Goal: Information Seeking & Learning: Learn about a topic

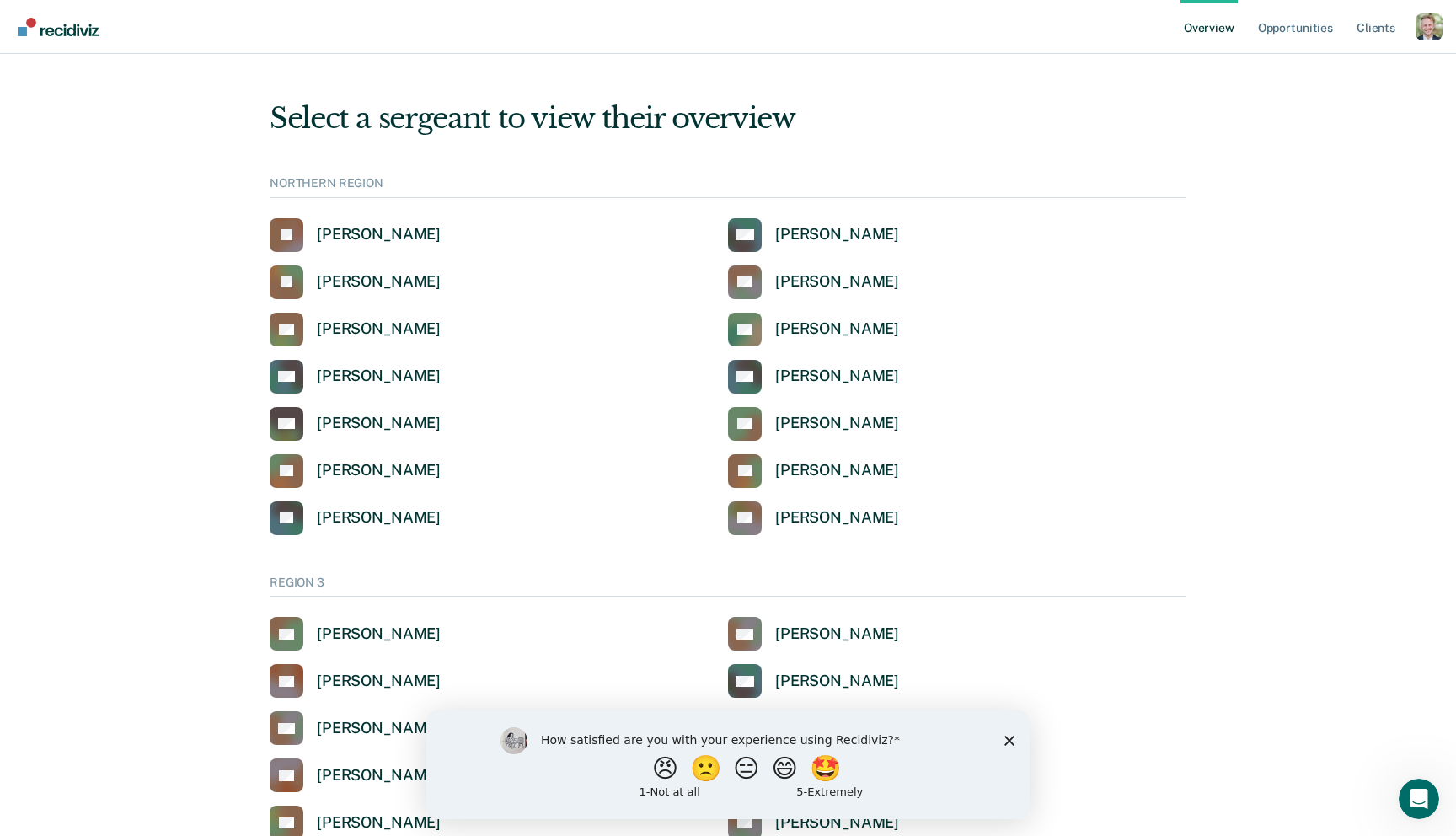
click at [1013, 748] on div "How satisfied are you with your experience using Recidiviz? 😠 🙁 😑 😄 🤩 1 - Not a…" at bounding box center [728, 763] width 603 height 108
click at [1426, 31] on div "Profile dropdown button" at bounding box center [1429, 27] width 27 height 27
click at [1333, 76] on link "Profile" at bounding box center [1361, 77] width 108 height 15
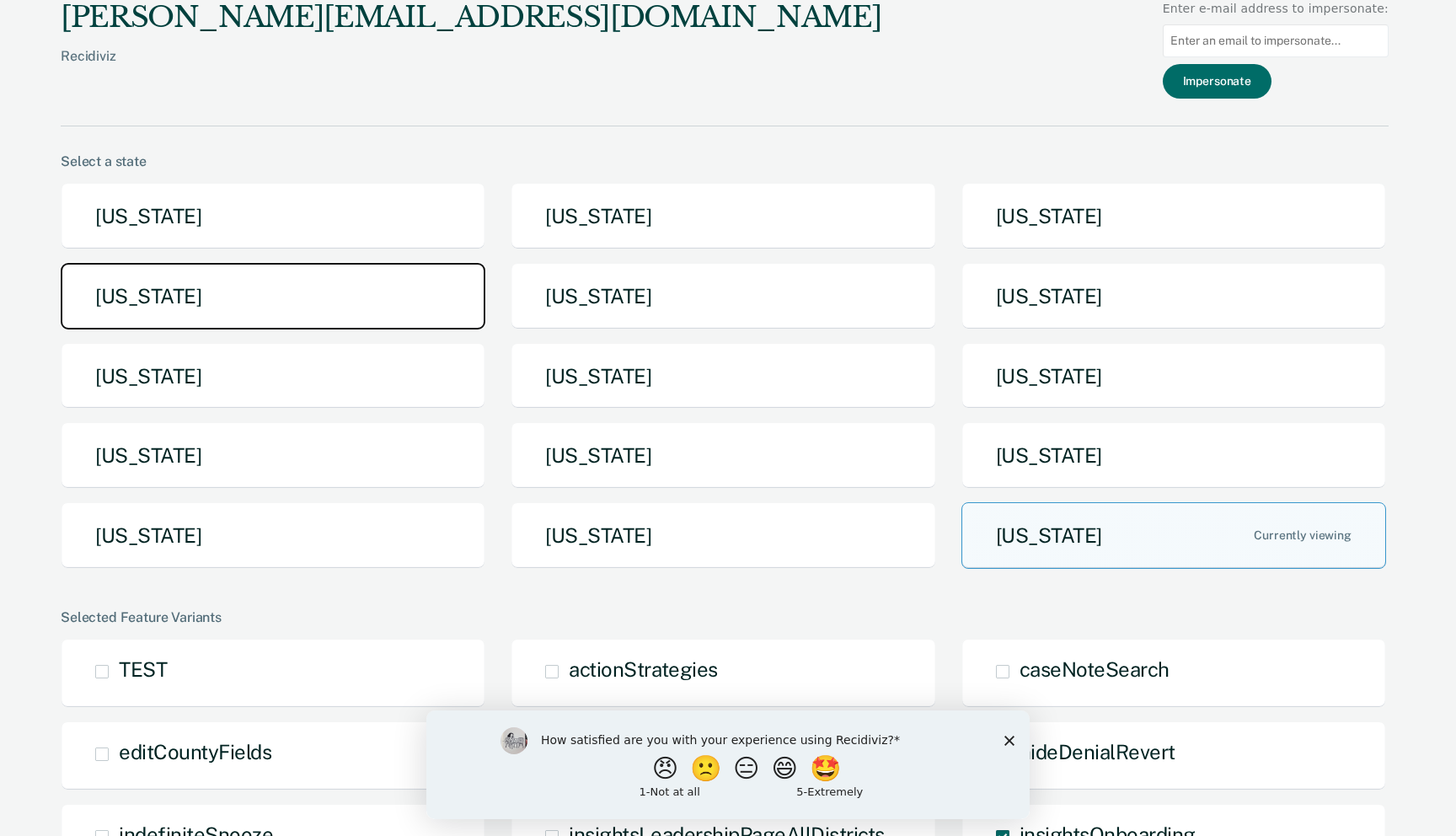
click at [377, 274] on button "Idaho" at bounding box center [273, 295] width 425 height 67
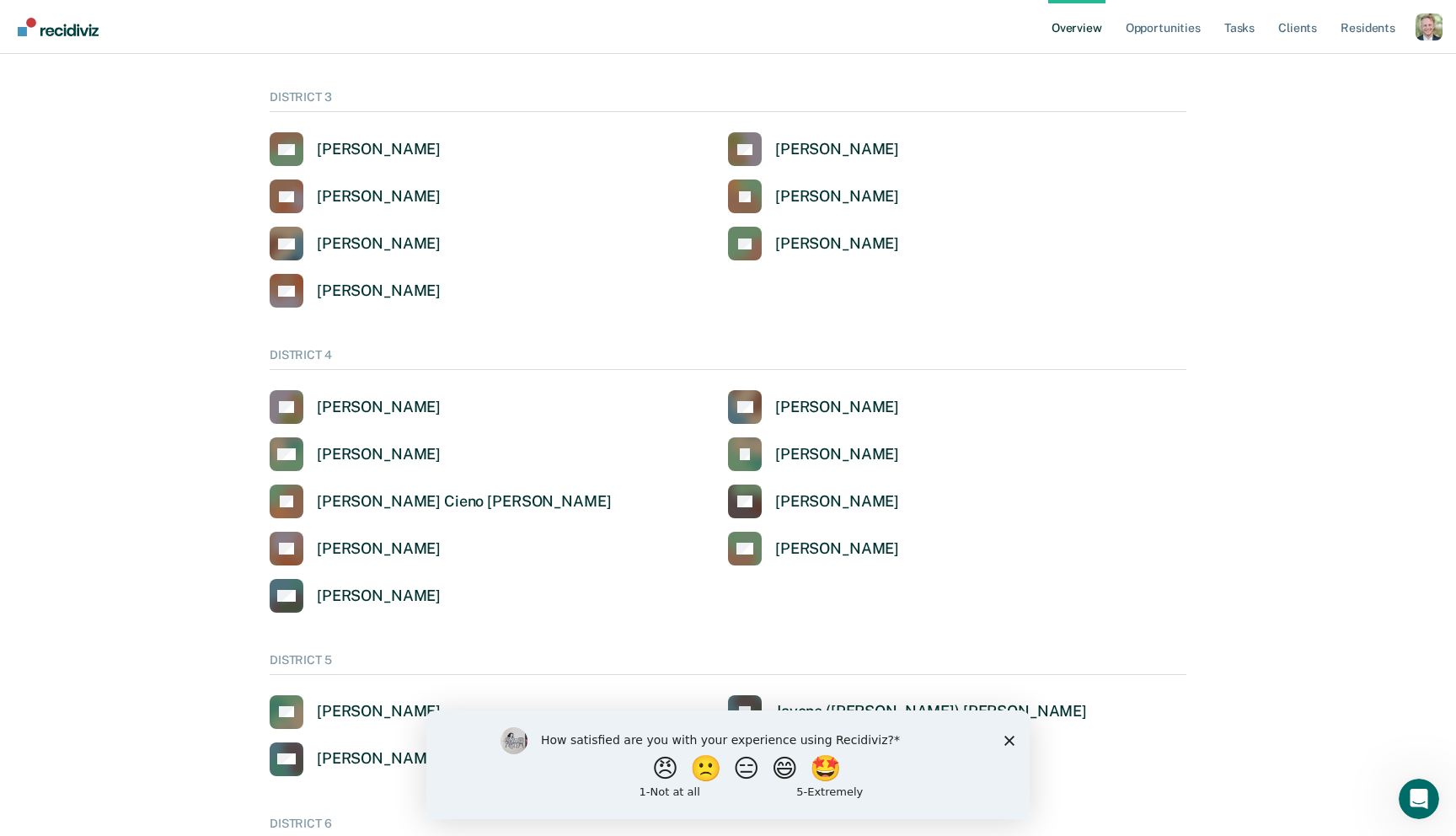
scroll to position [415, 0]
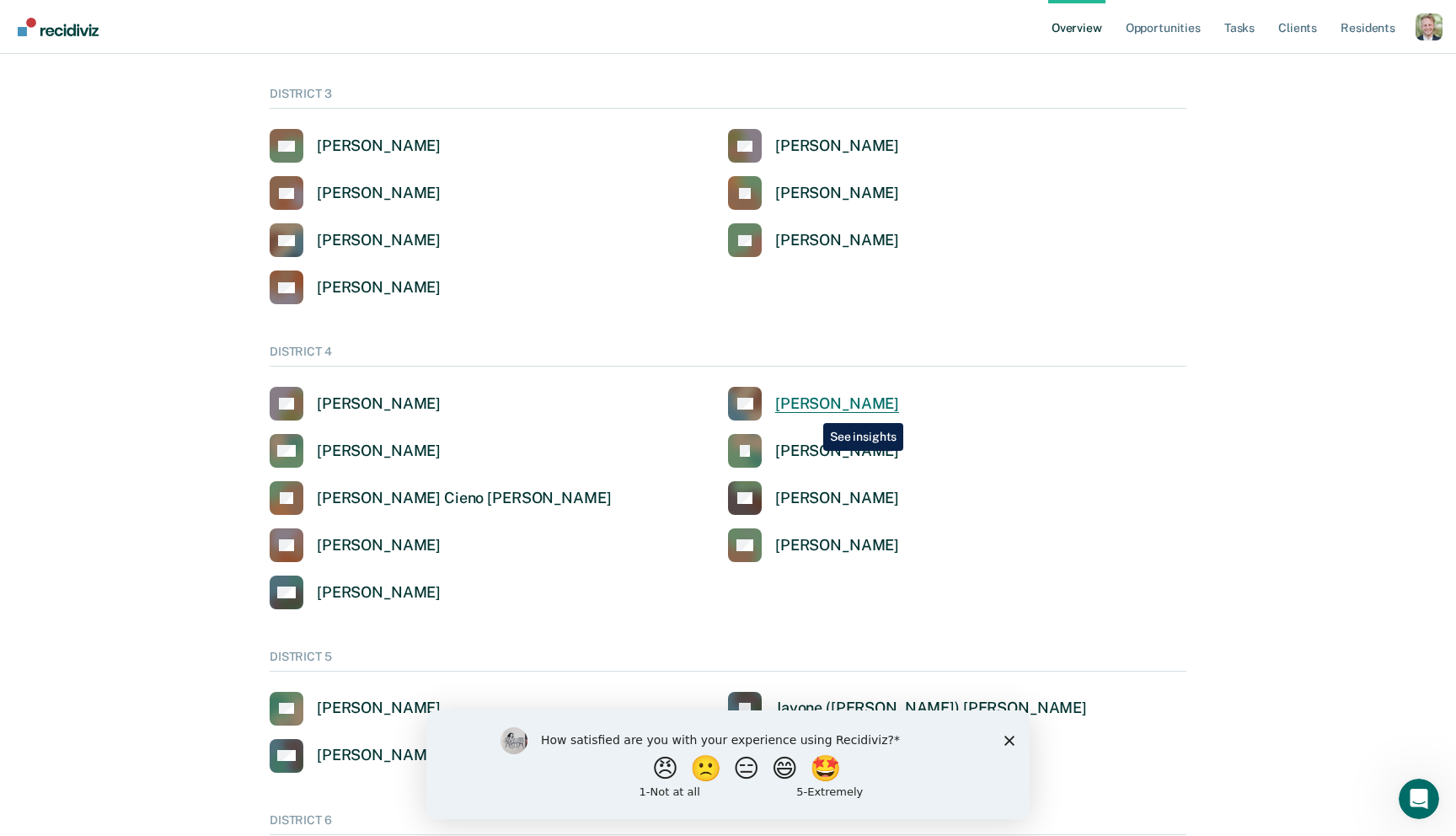
click at [810, 411] on div "[PERSON_NAME]" at bounding box center [837, 404] width 124 height 19
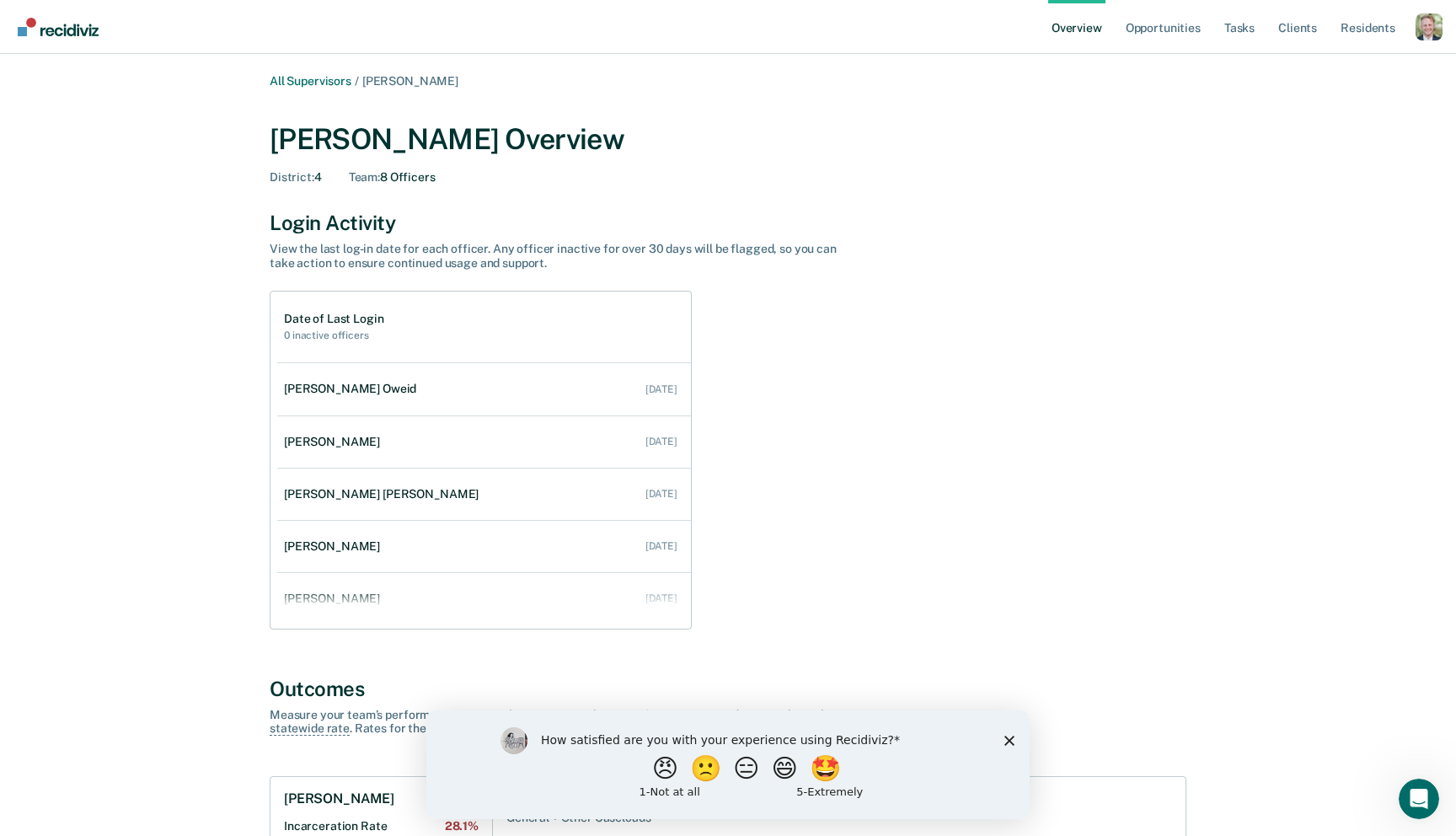
drag, startPoint x: 1011, startPoint y: 735, endPoint x: 1436, endPoint y: 1441, distance: 824.1
click at [1011, 735] on icon "Close survey" at bounding box center [1010, 740] width 10 height 10
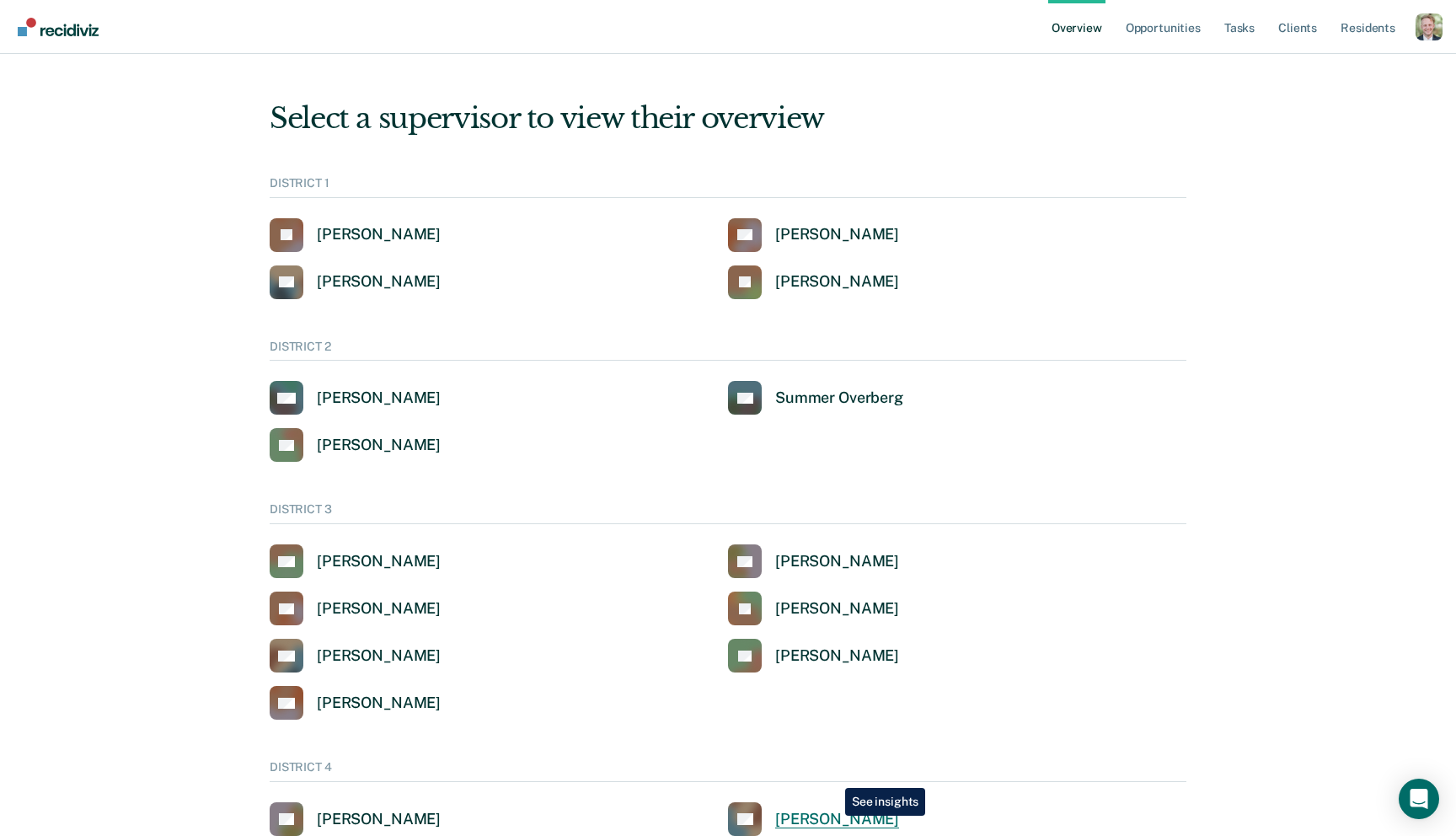
click at [833, 815] on div "[PERSON_NAME]" at bounding box center [837, 820] width 124 height 19
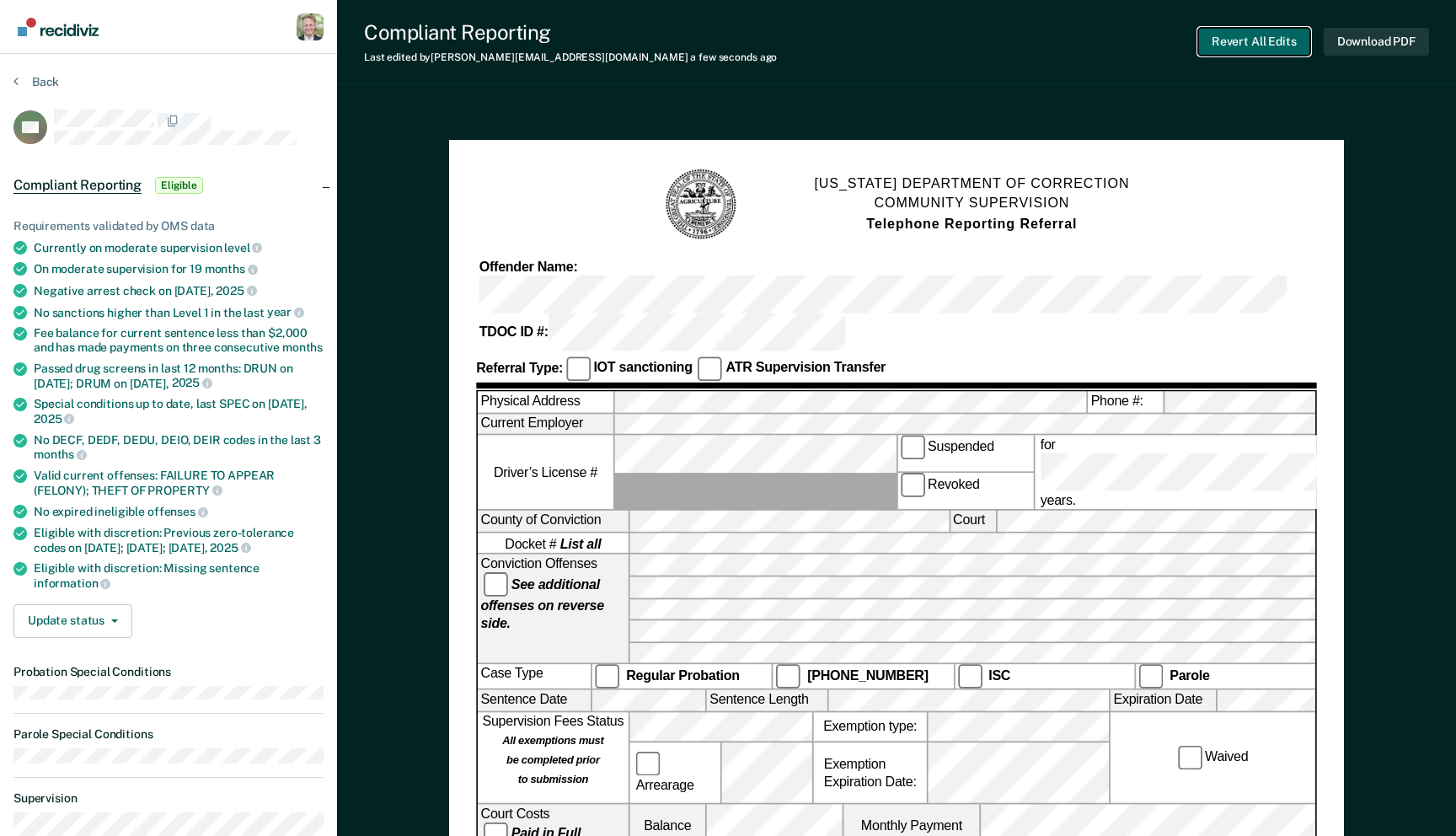
click at [1252, 40] on button "Revert All Edits" at bounding box center [1254, 42] width 112 height 28
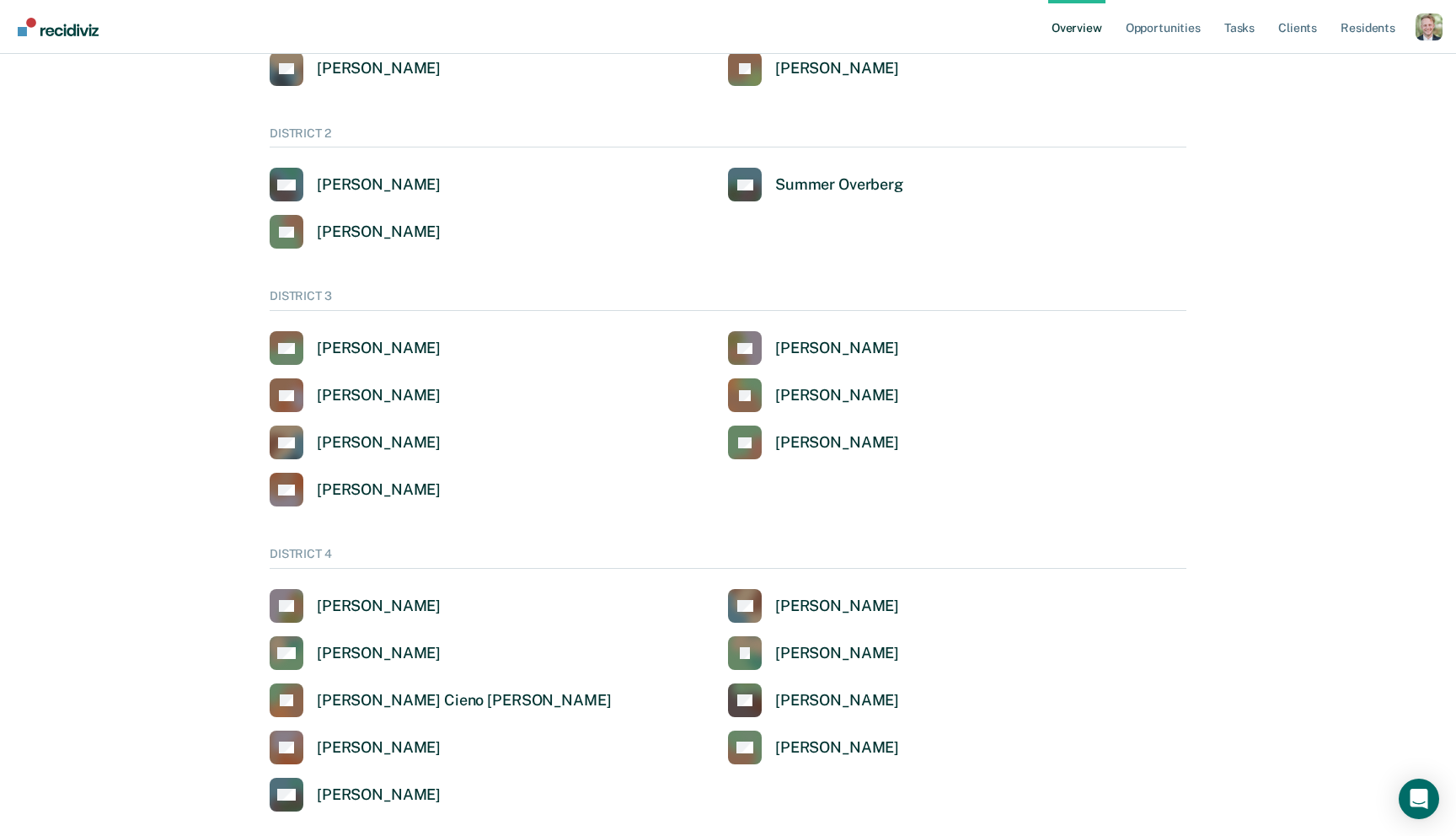
scroll to position [221, 0]
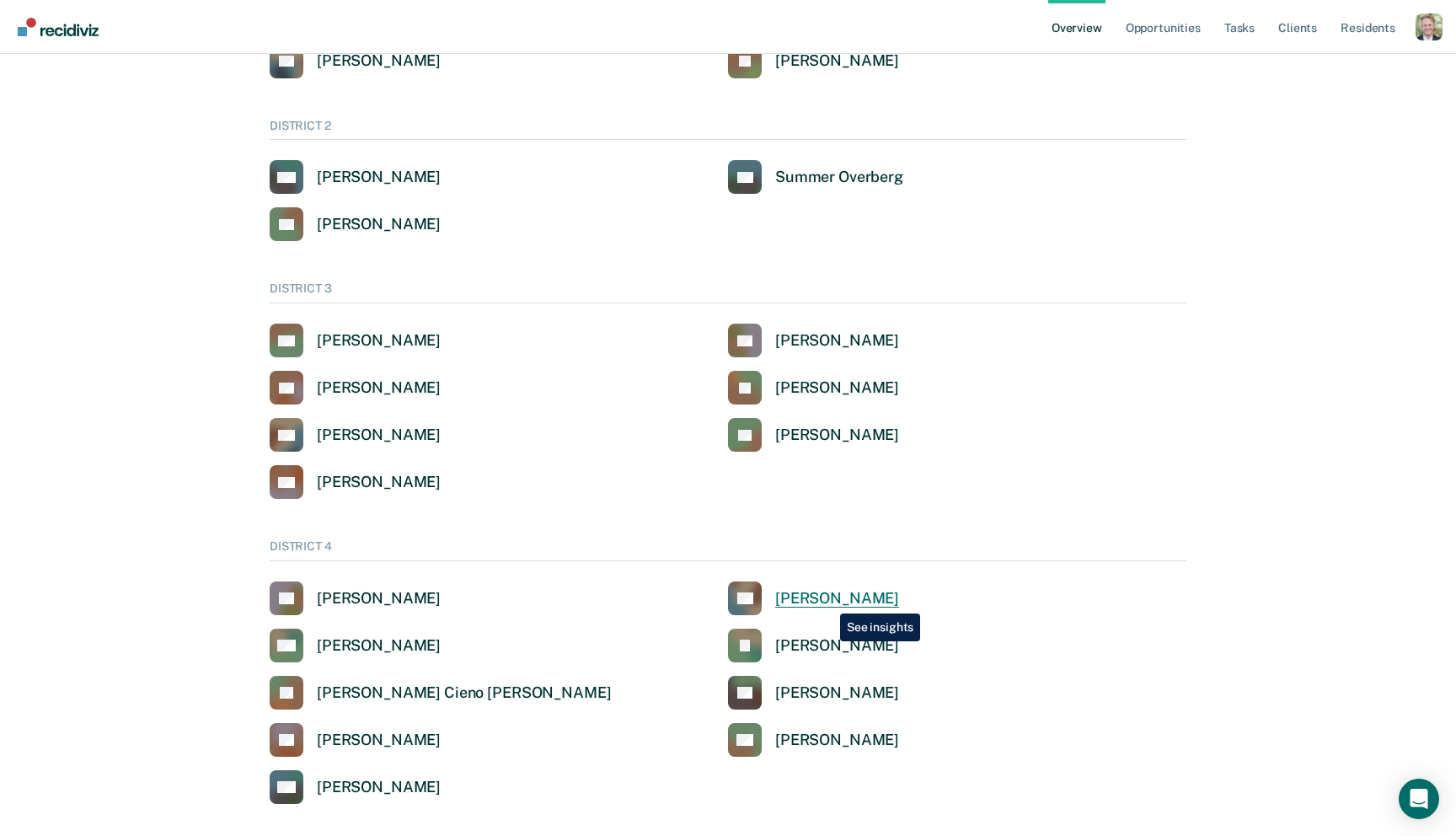
click at [828, 600] on div "[PERSON_NAME]" at bounding box center [837, 599] width 124 height 19
